Goal: Transaction & Acquisition: Purchase product/service

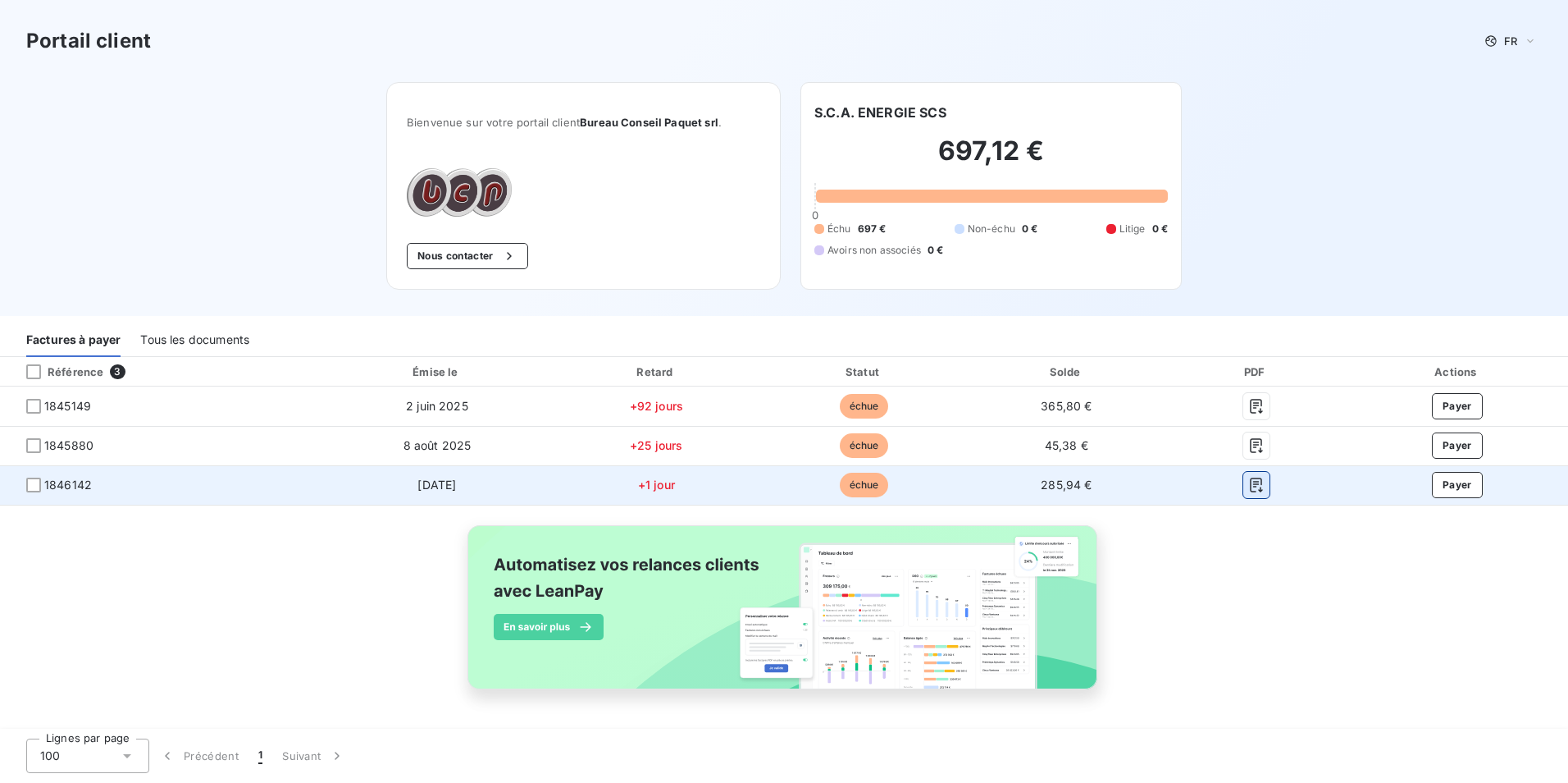
click at [1251, 492] on icon "button" at bounding box center [1257, 485] width 16 height 16
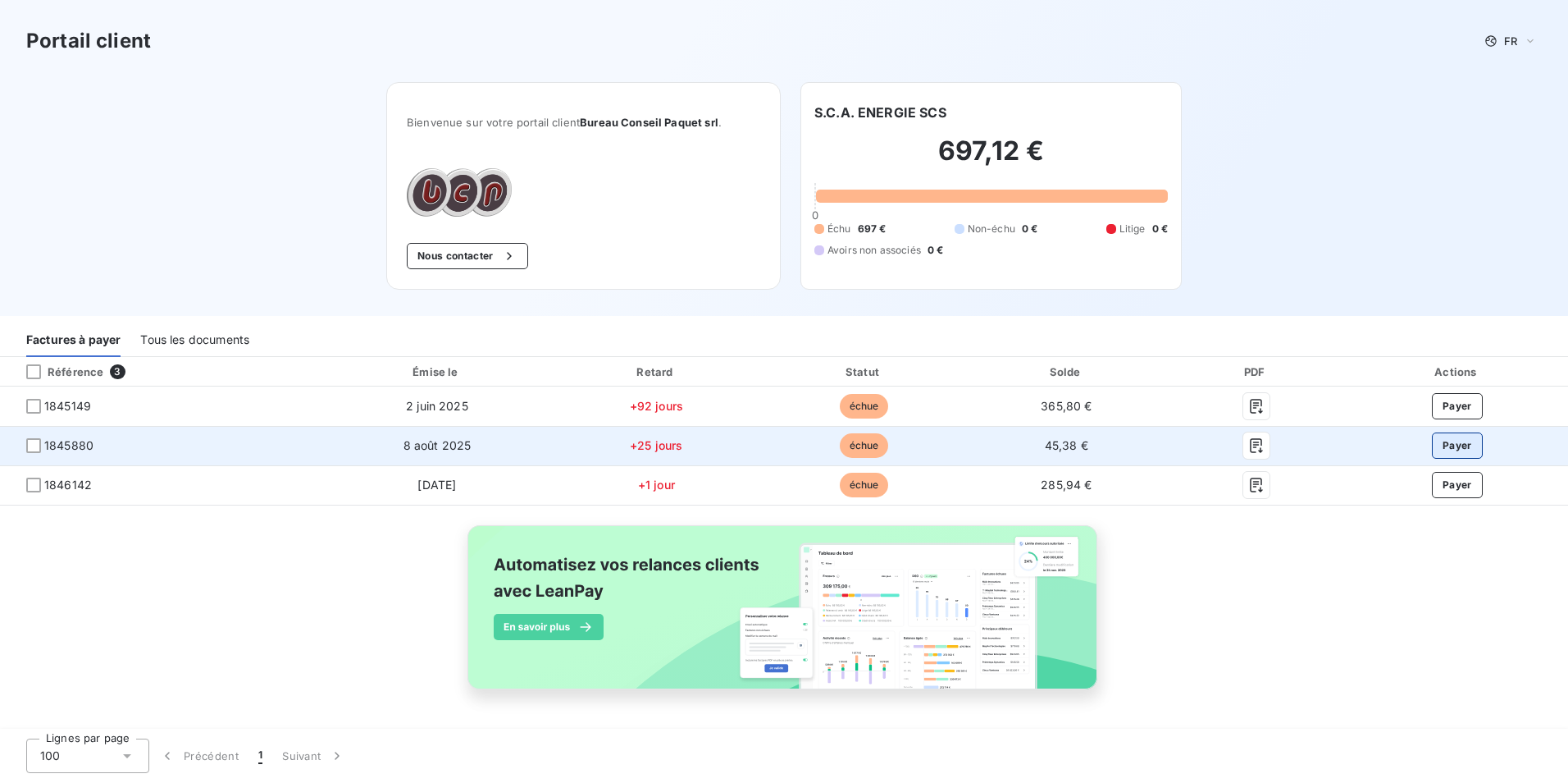
click at [1456, 446] on button "Payer" at bounding box center [1457, 445] width 51 height 26
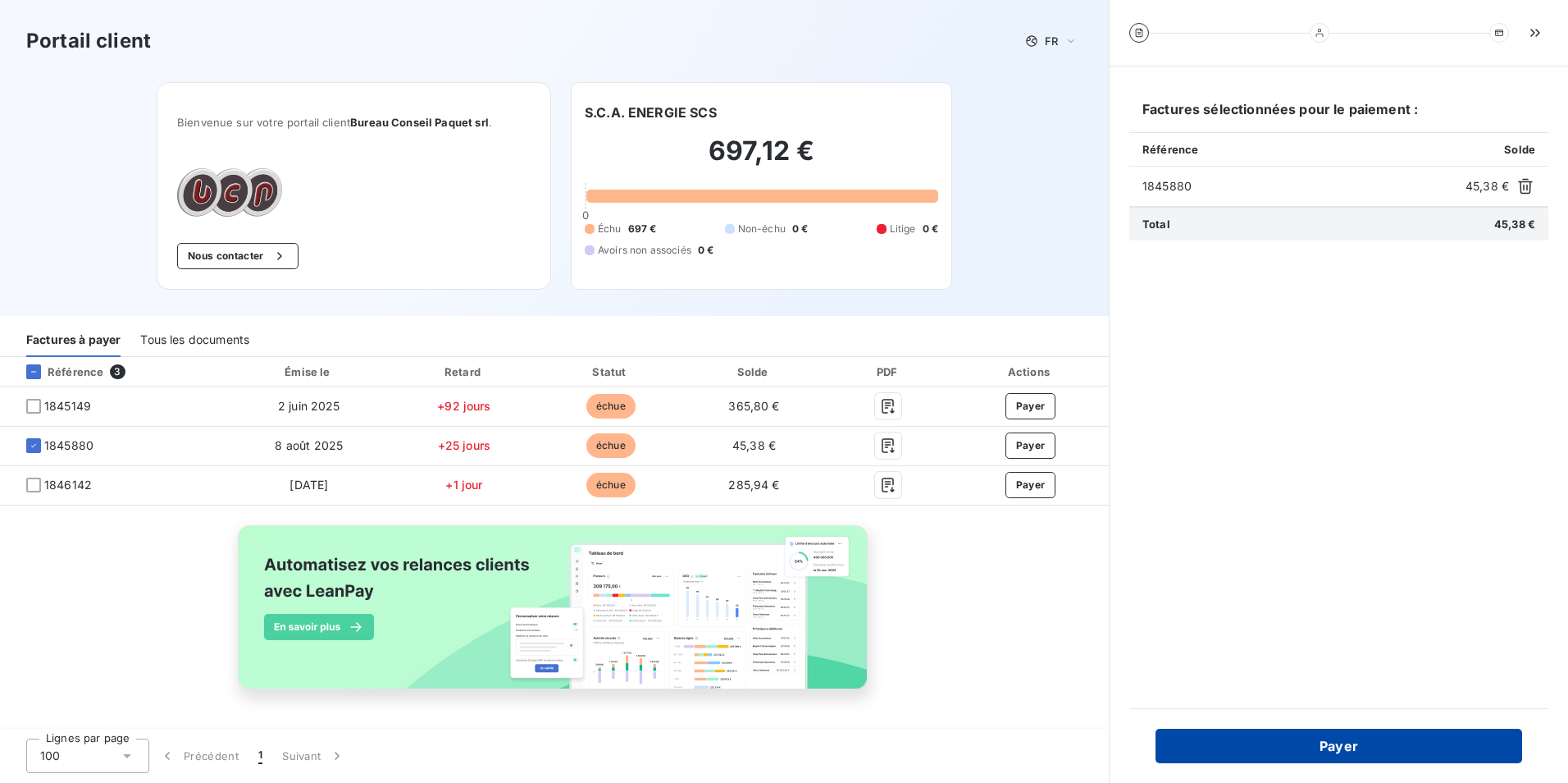
click at [1256, 748] on button "Payer" at bounding box center [1339, 746] width 366 height 34
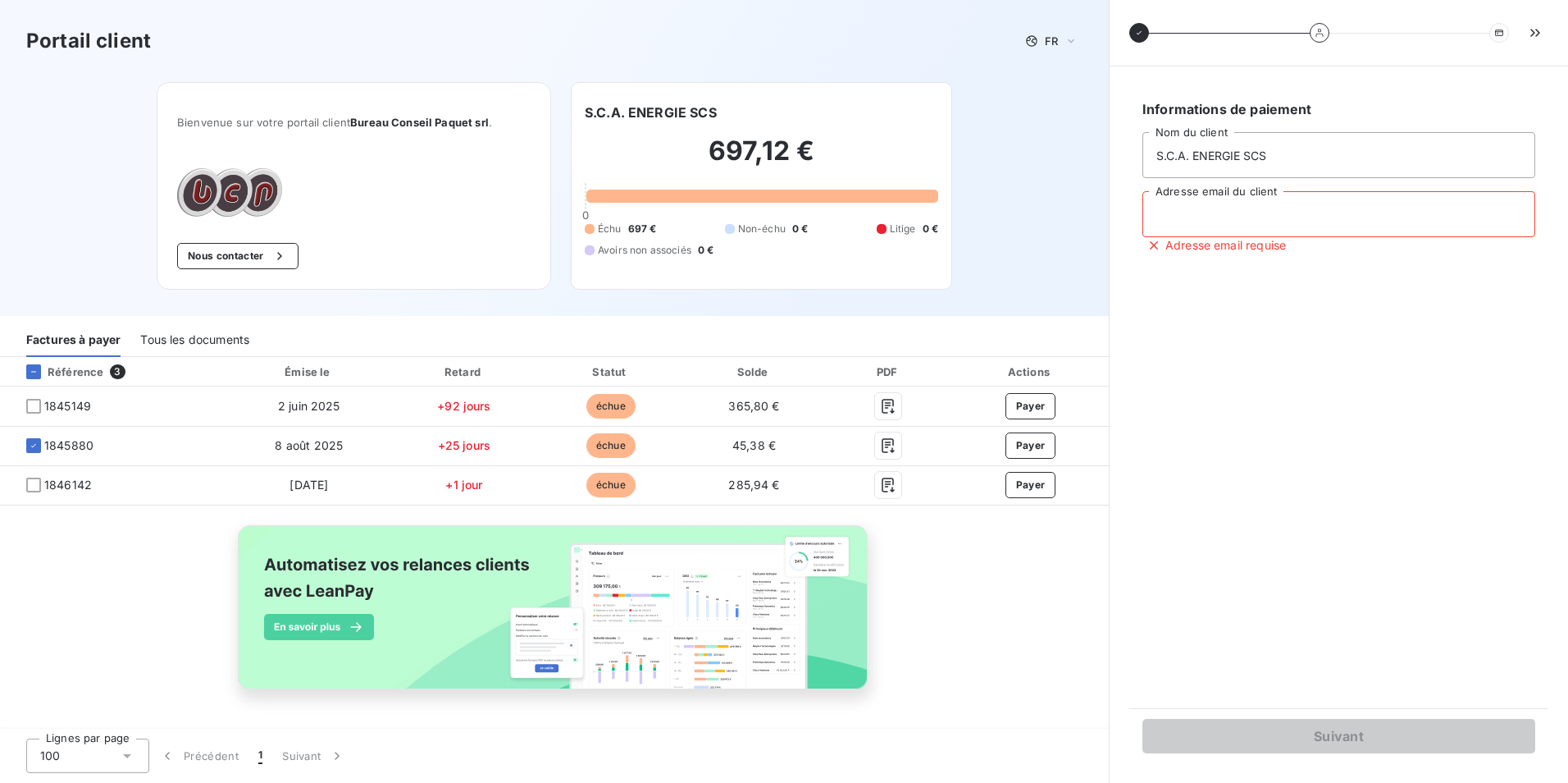
click at [1198, 219] on input "Adresse email du client" at bounding box center [1338, 214] width 393 height 46
type input "info@sca-energie.be"
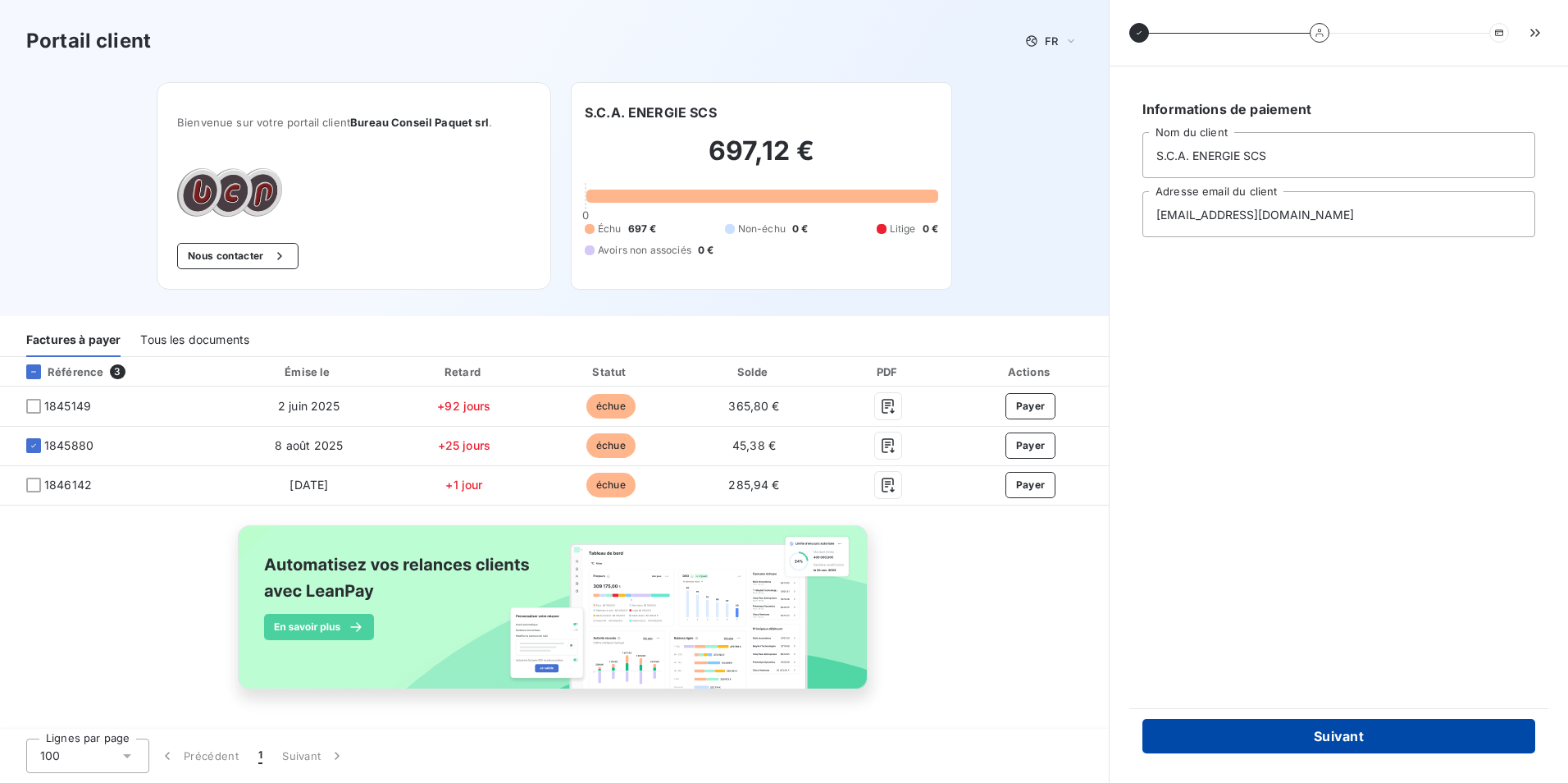
click at [1300, 742] on button "Suivant" at bounding box center [1338, 736] width 393 height 34
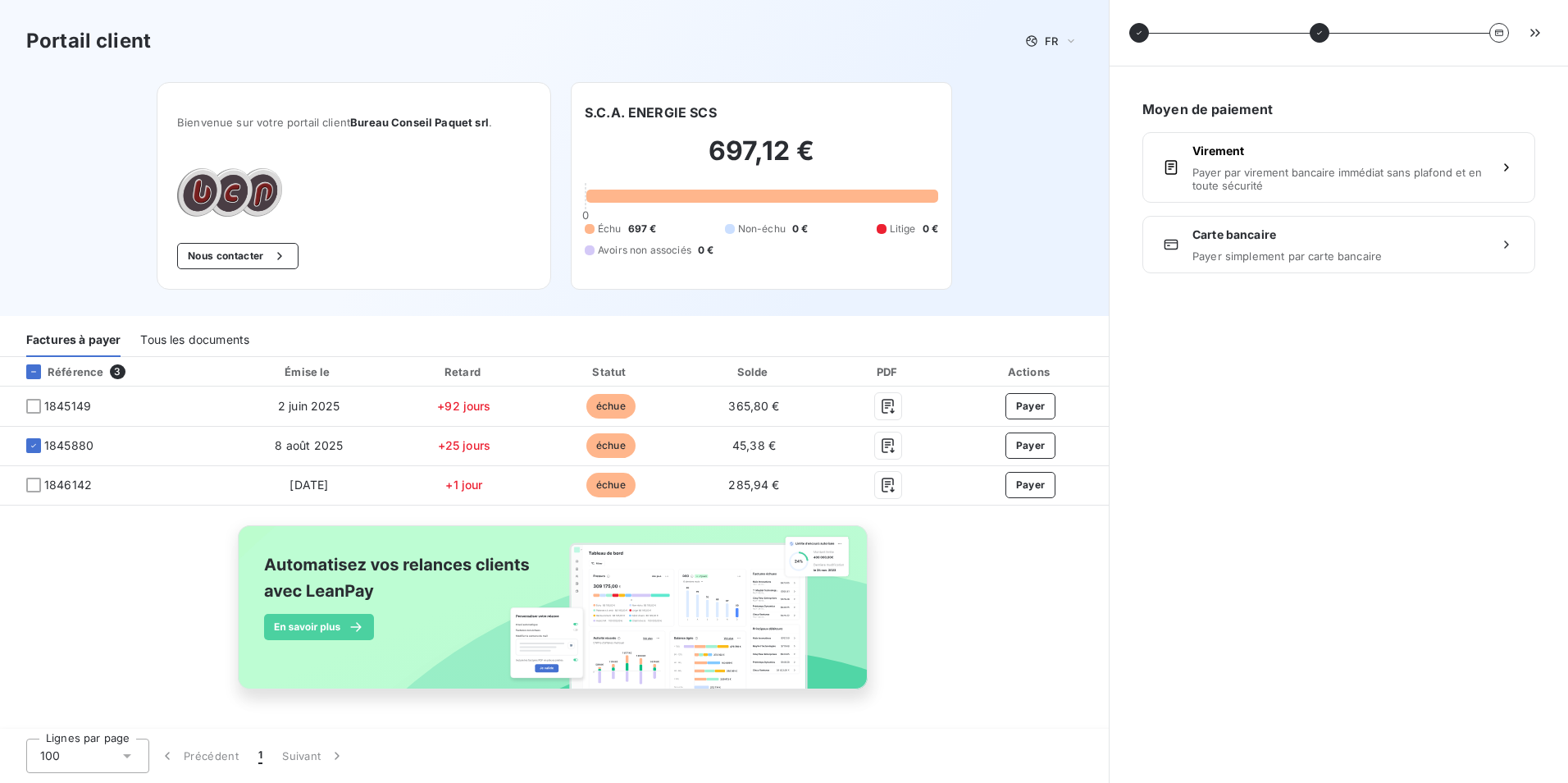
click at [1197, 398] on div "Moyen de paiement Virement Payer par virement bancaire immédiat sans plafond et…" at bounding box center [1339, 424] width 419 height 676
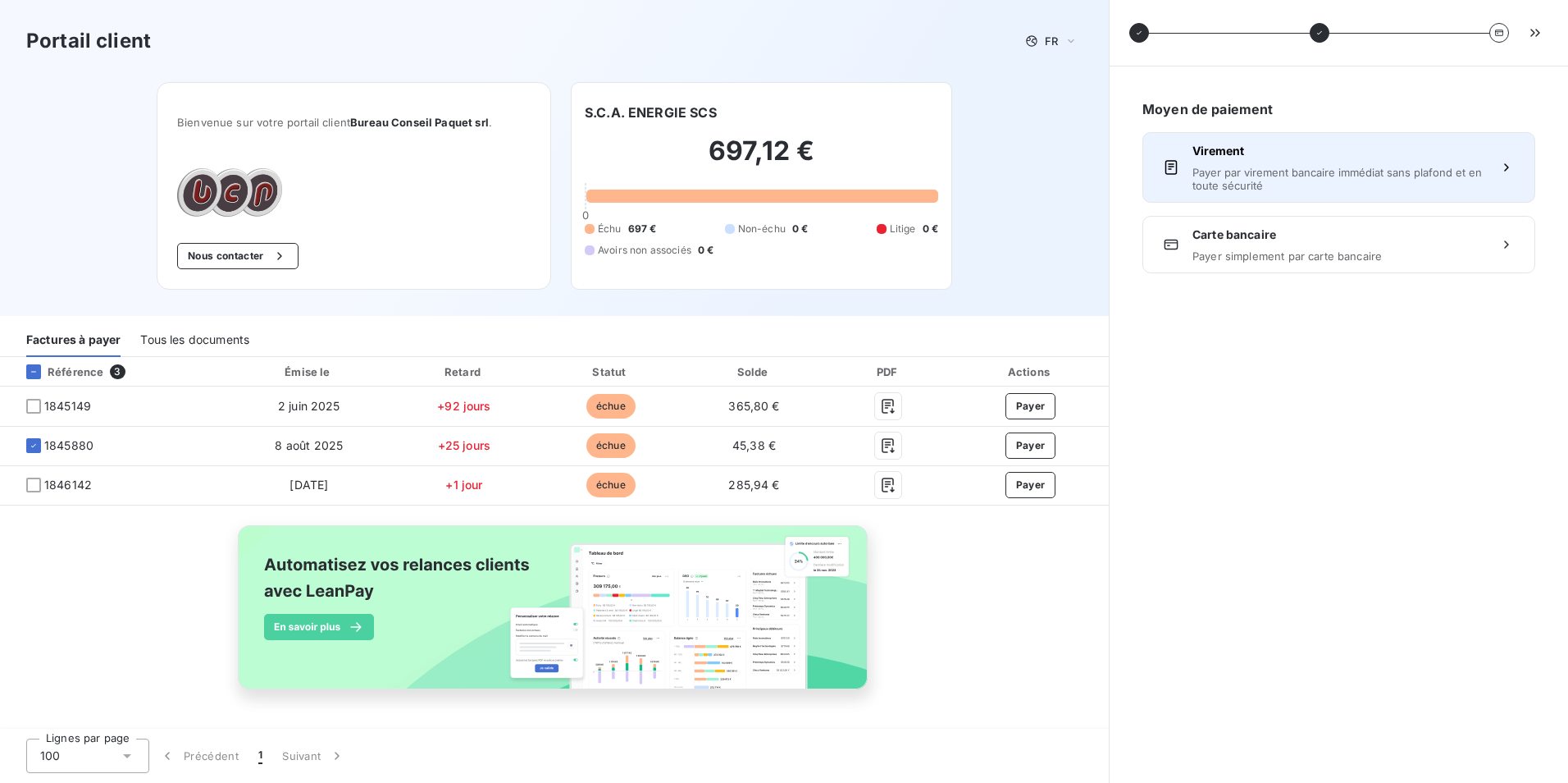
click at [1235, 182] on span "Payer par virement bancaire immédiat sans plafond et en toute sécurité" at bounding box center [1339, 179] width 292 height 26
